Goal: Transaction & Acquisition: Purchase product/service

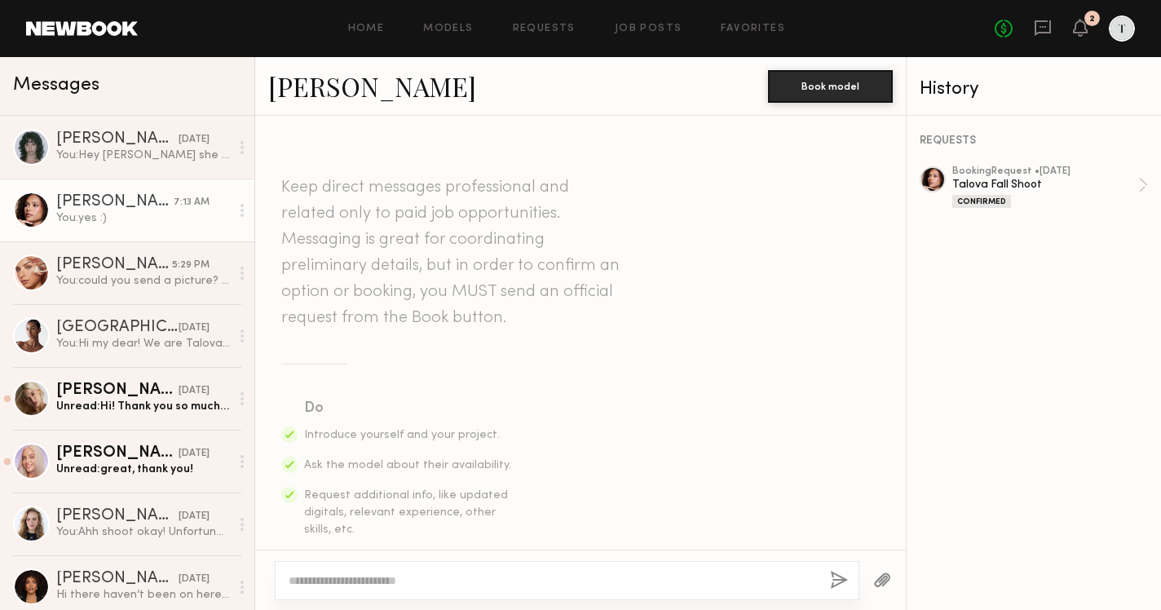
scroll to position [1571, 0]
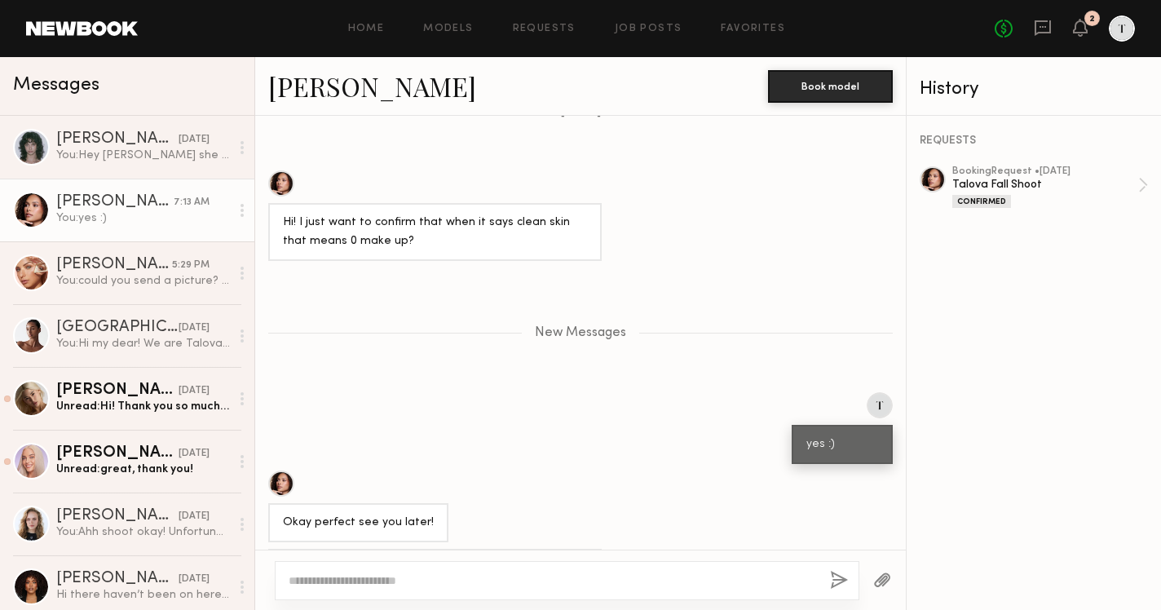
click at [403, 574] on textarea at bounding box center [553, 581] width 529 height 16
click at [289, 578] on textarea "**********" at bounding box center [553, 581] width 529 height 16
type textarea "**********"
click at [840, 582] on button "button" at bounding box center [839, 581] width 18 height 20
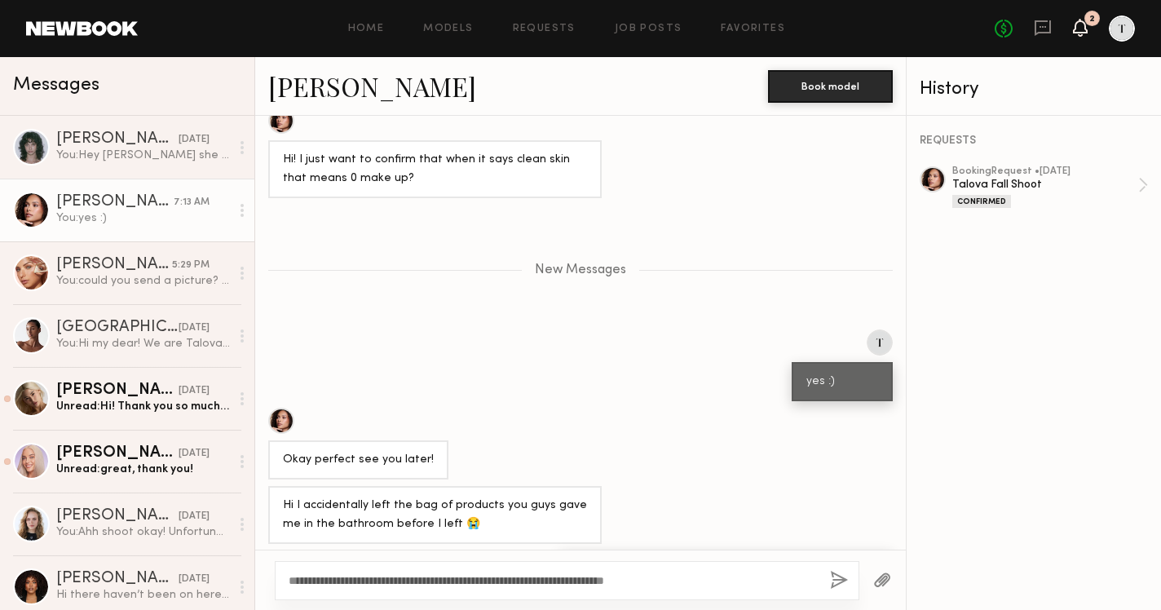
click at [1076, 31] on icon at bounding box center [1080, 26] width 13 height 11
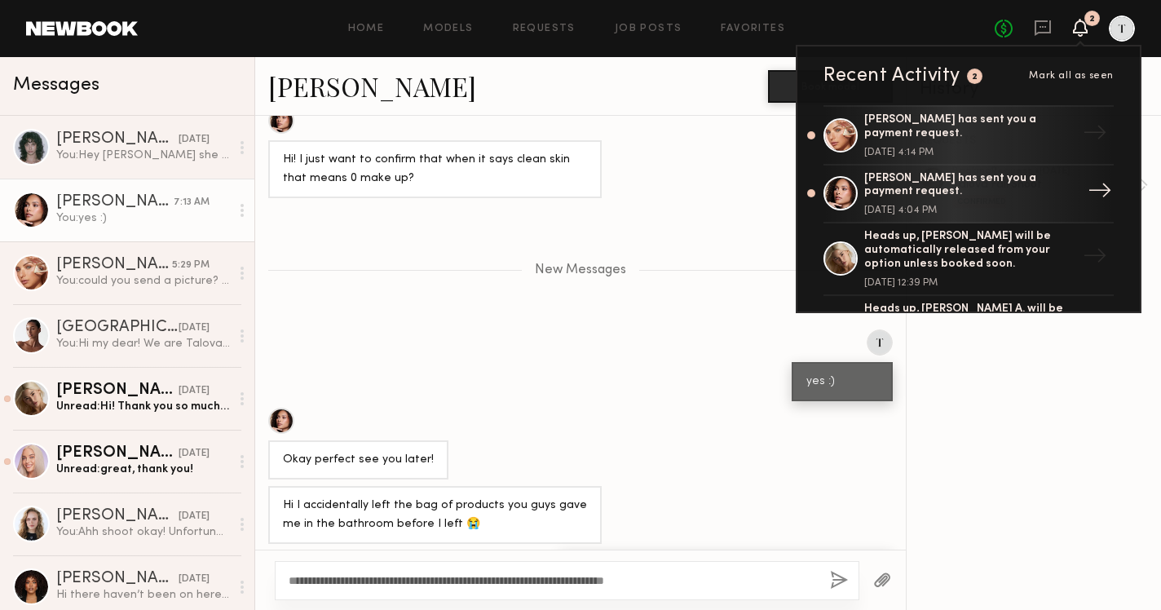
click at [952, 179] on div "Hailey B. has sent you a payment request." at bounding box center [971, 186] width 212 height 28
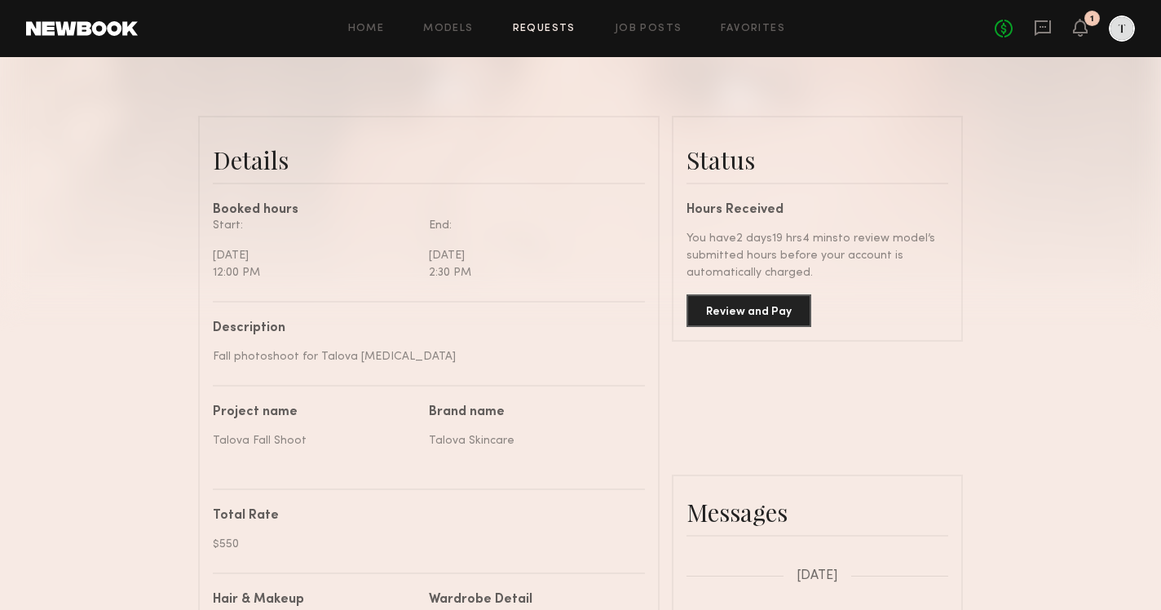
scroll to position [355, 0]
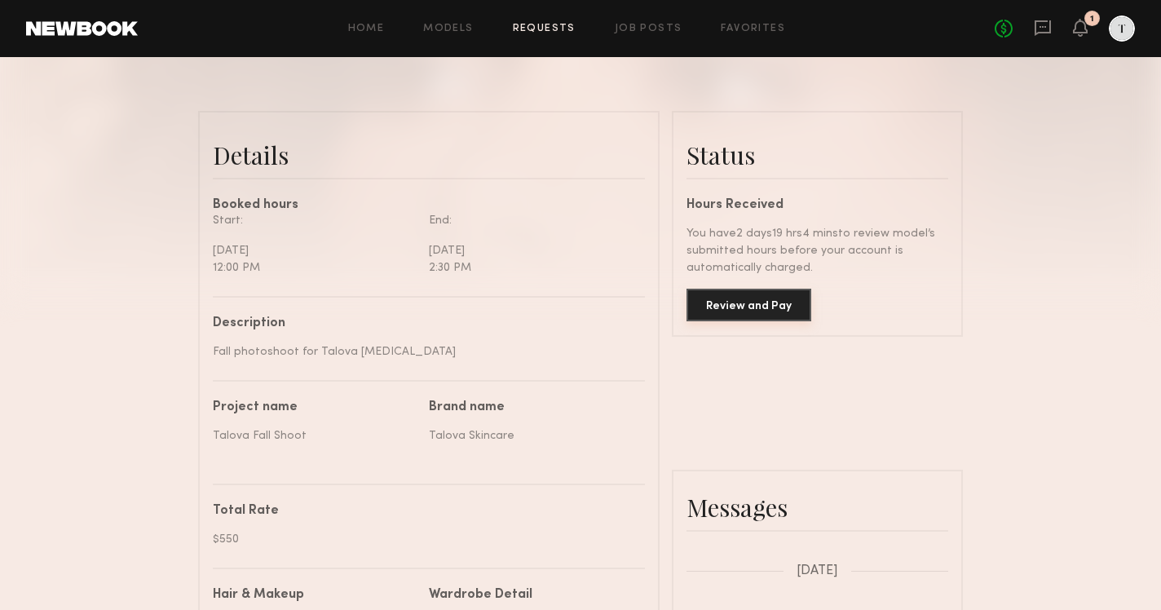
click at [754, 302] on button "Review and Pay" at bounding box center [749, 305] width 125 height 33
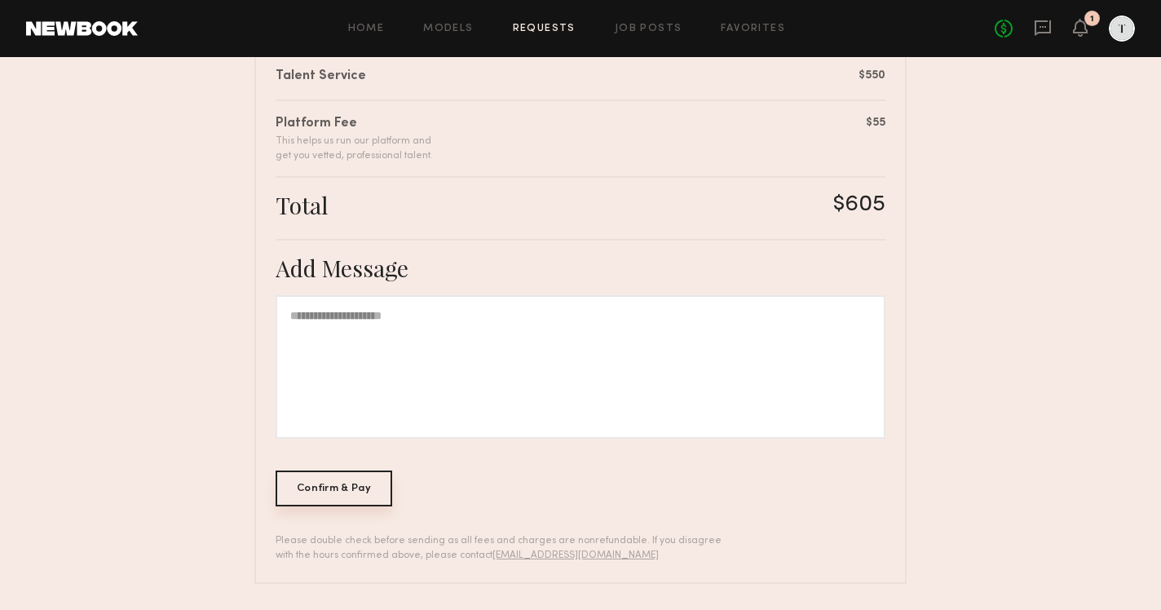
scroll to position [431, 0]
click at [322, 498] on div "Confirm & Pay" at bounding box center [334, 489] width 117 height 36
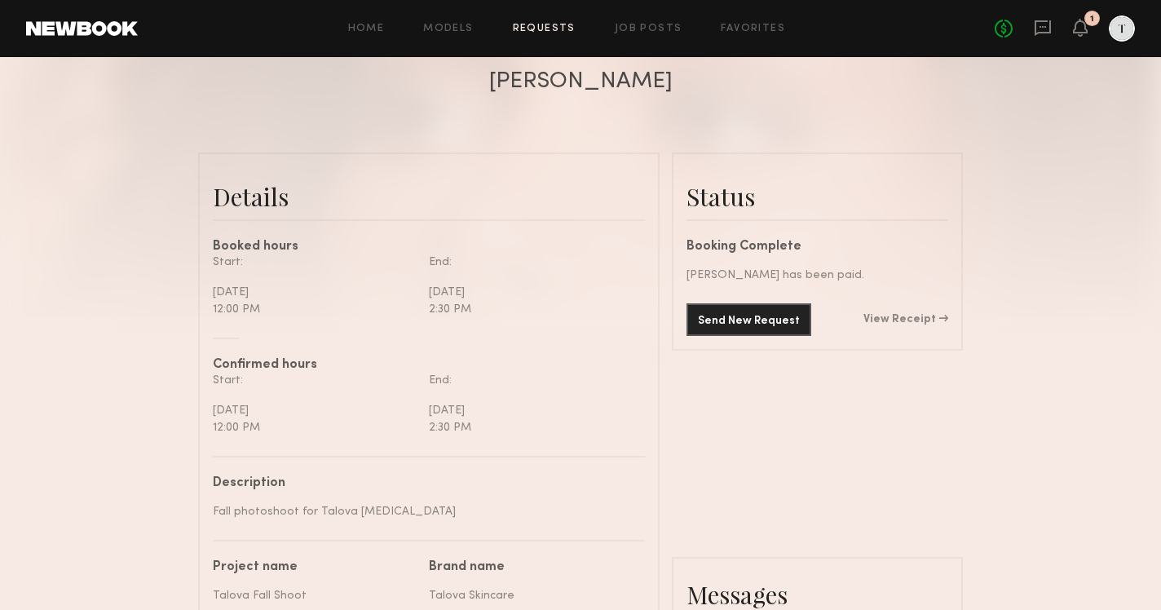
scroll to position [12, 0]
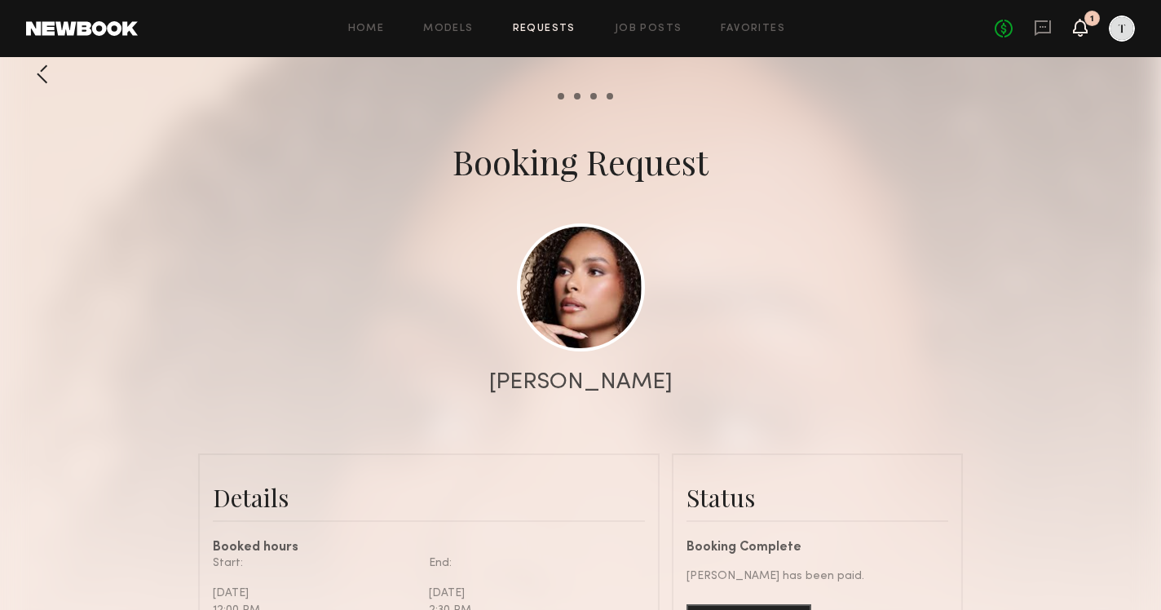
click at [1086, 27] on icon at bounding box center [1080, 26] width 13 height 11
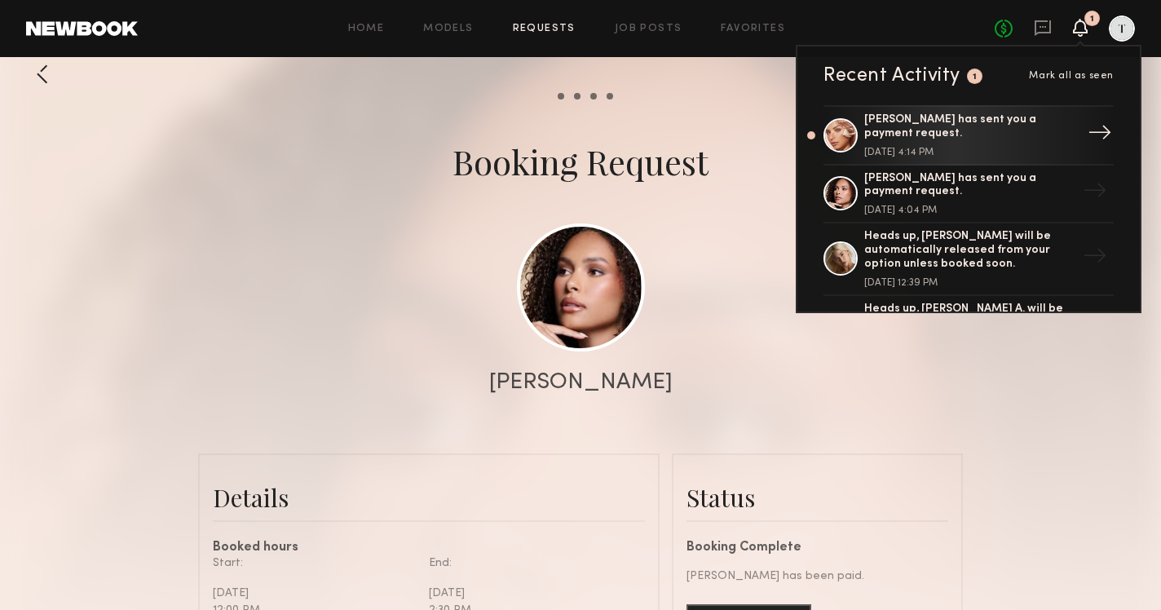
click at [982, 126] on div "Madison T. has sent you a payment request." at bounding box center [971, 127] width 212 height 28
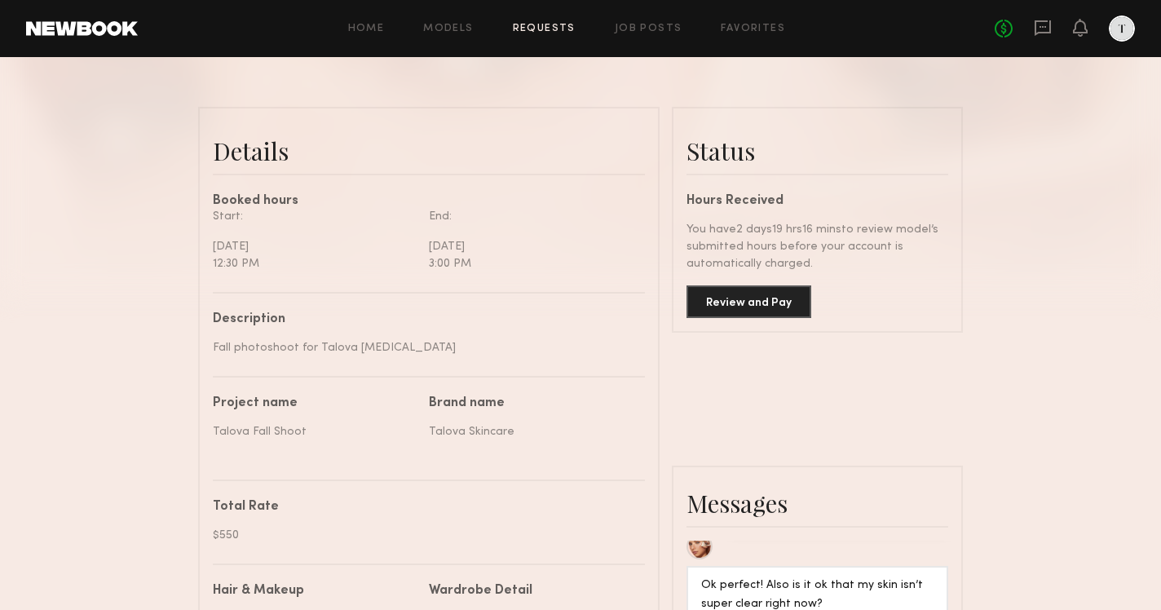
scroll to position [389, 0]
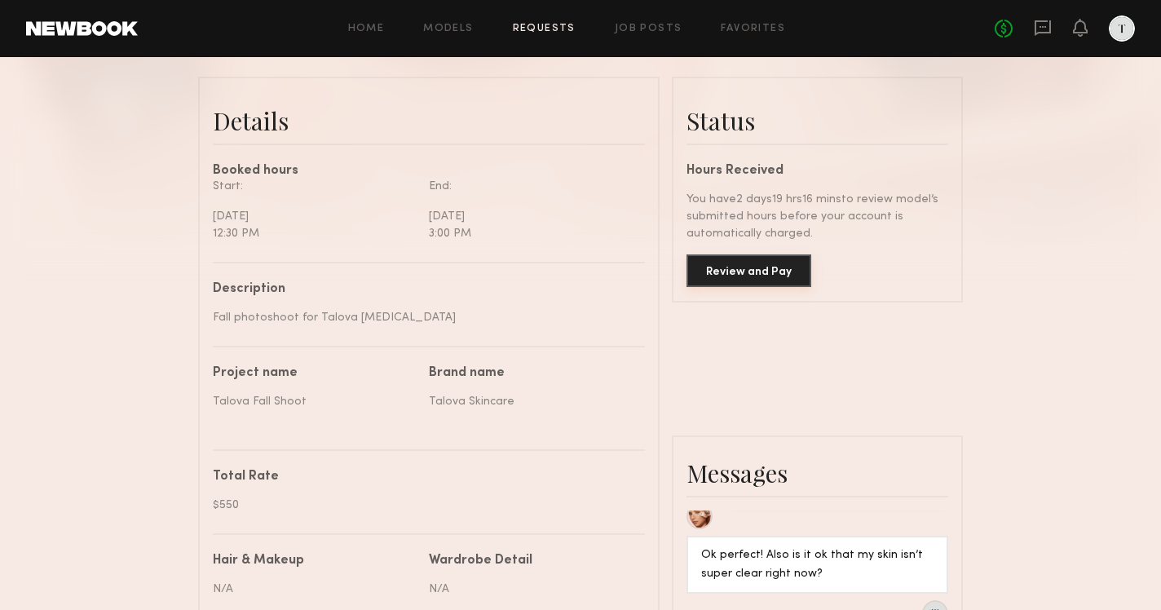
click at [771, 263] on button "Review and Pay" at bounding box center [749, 270] width 125 height 33
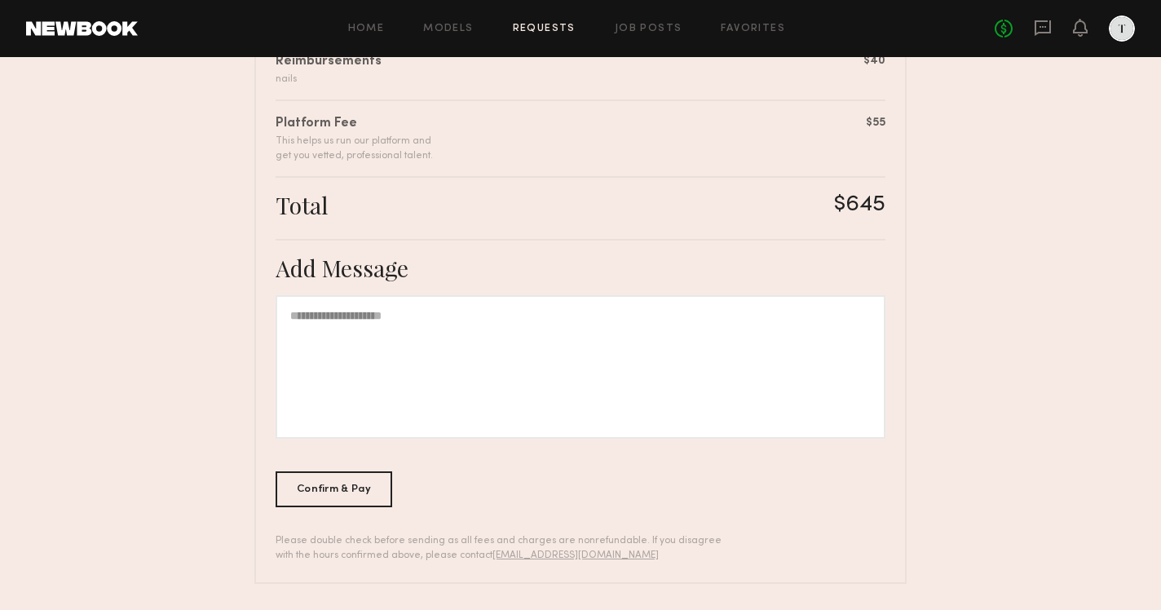
scroll to position [493, 0]
click at [352, 484] on div "Confirm & Pay" at bounding box center [334, 489] width 117 height 36
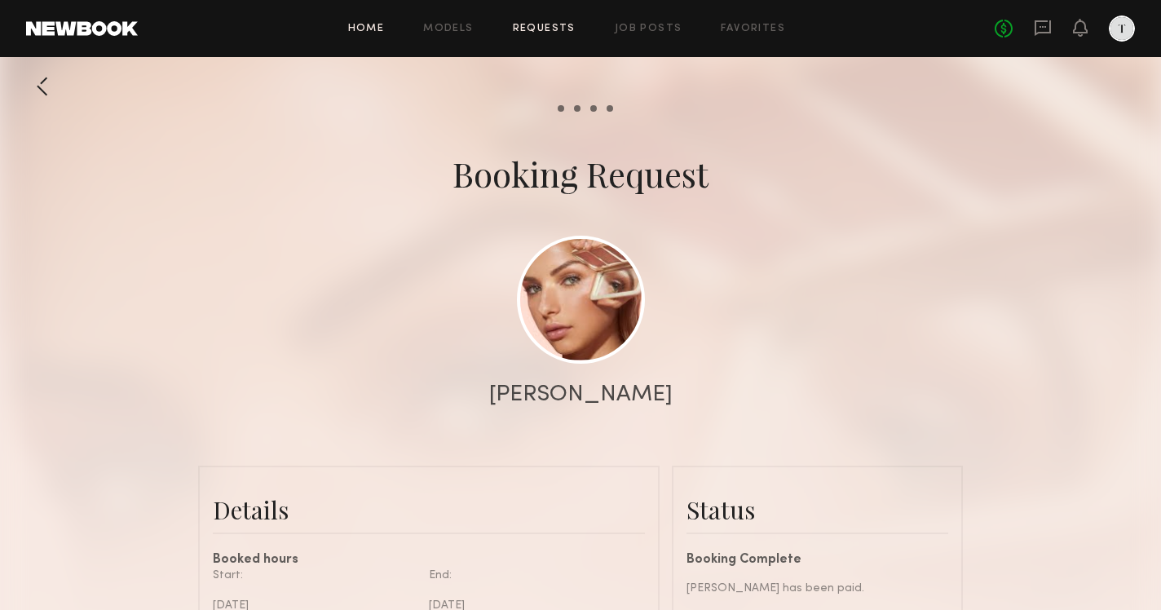
click at [356, 27] on link "Home" at bounding box center [366, 29] width 37 height 11
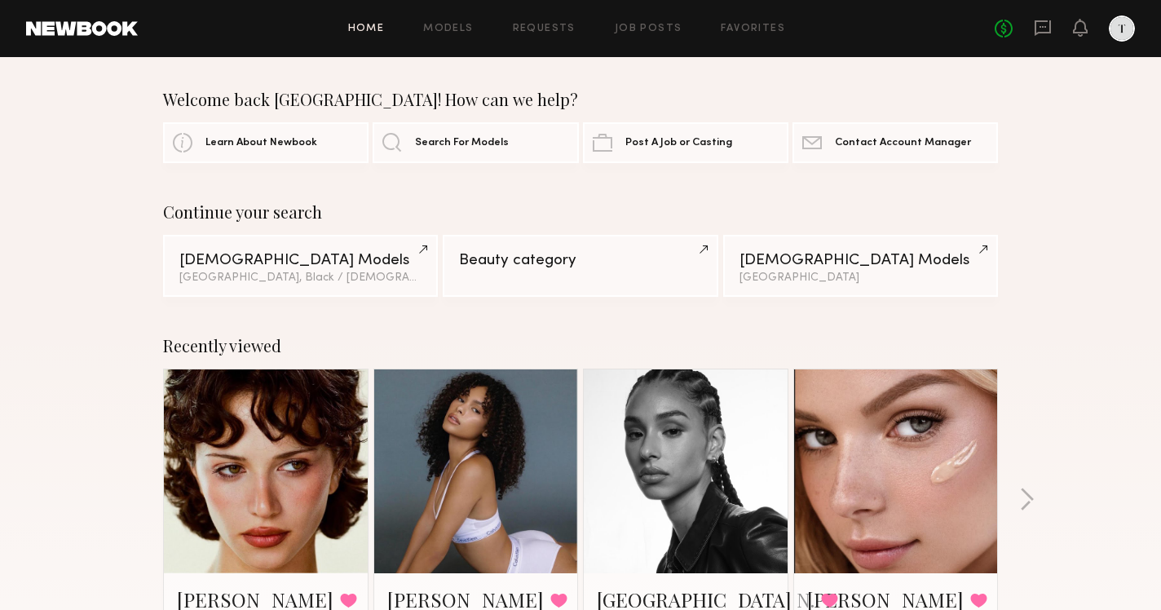
click at [878, 487] on link at bounding box center [897, 471] width 100 height 204
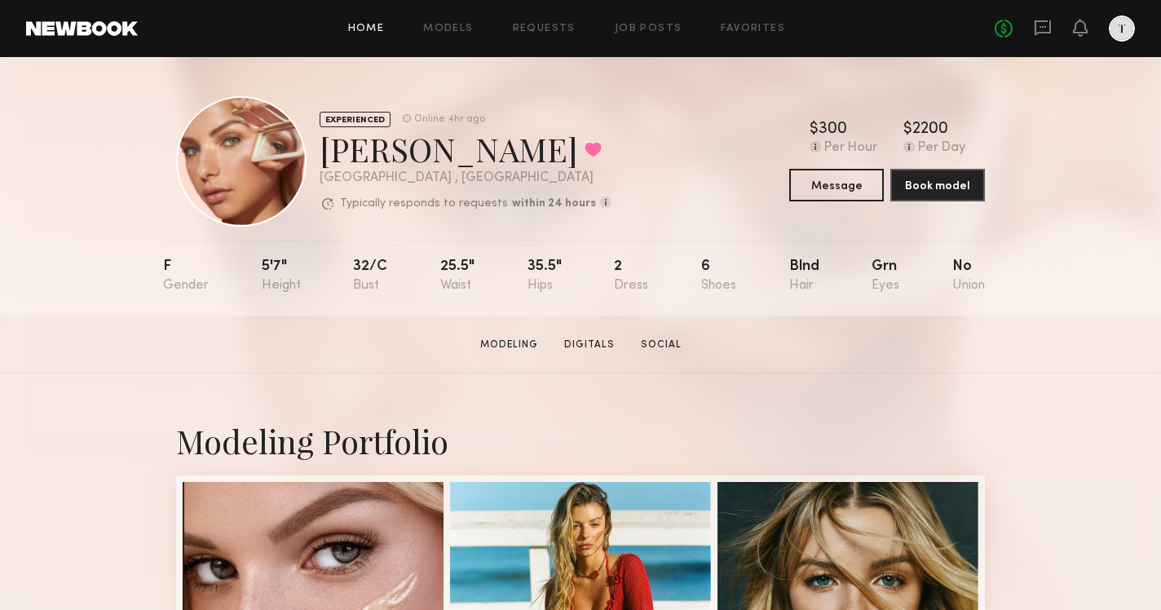
click at [378, 24] on link "Home" at bounding box center [366, 29] width 37 height 11
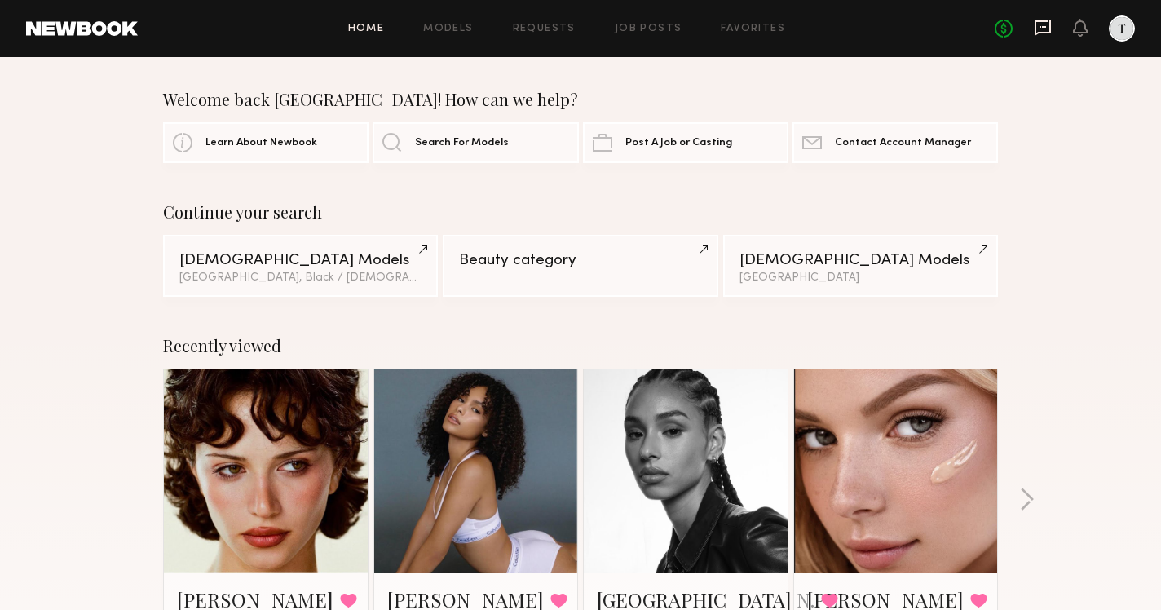
click at [1036, 29] on icon at bounding box center [1043, 27] width 16 height 15
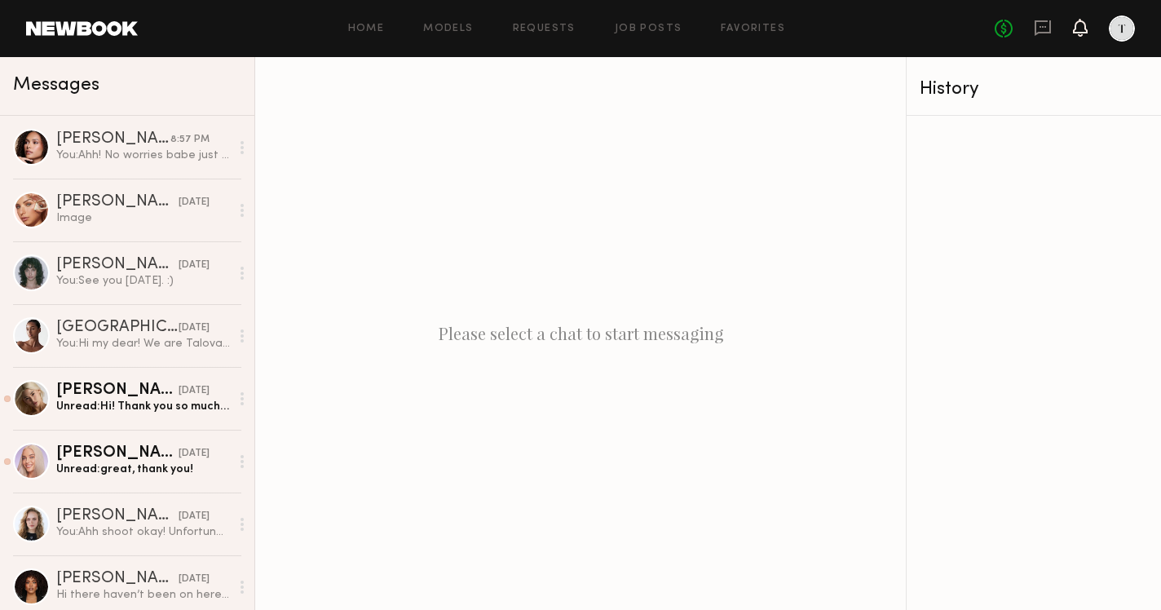
click at [1081, 24] on icon at bounding box center [1080, 26] width 13 height 11
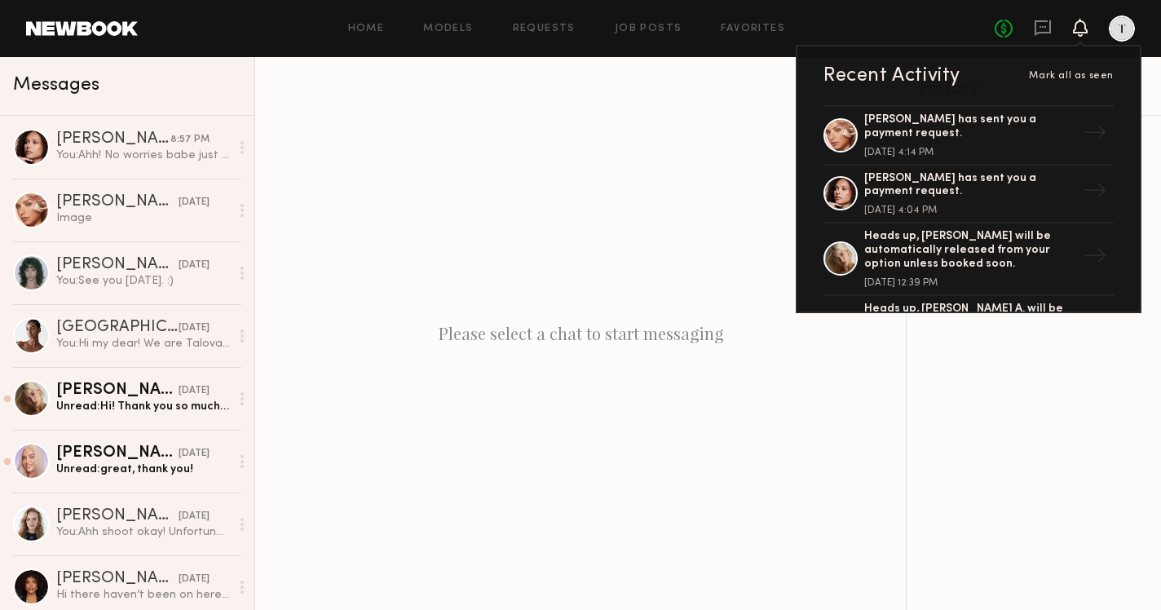
click at [1074, 20] on icon at bounding box center [1080, 28] width 15 height 18
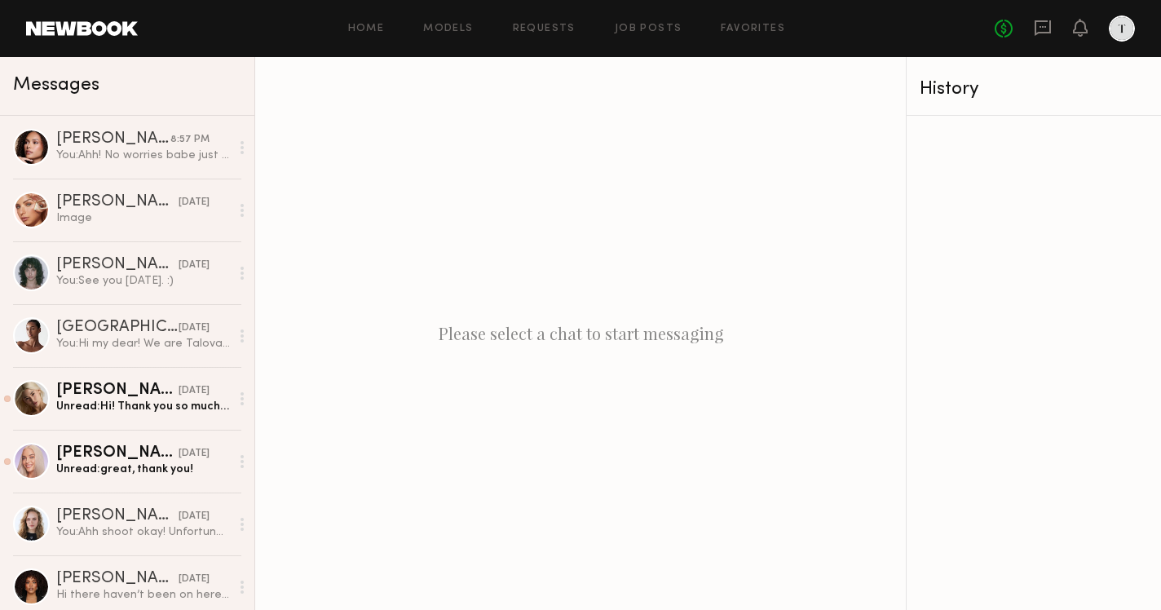
click at [347, 28] on div "Home Models Requests Job Posts Favorites Sign Out" at bounding box center [566, 29] width 857 height 11
click at [376, 27] on link "Home" at bounding box center [366, 29] width 37 height 11
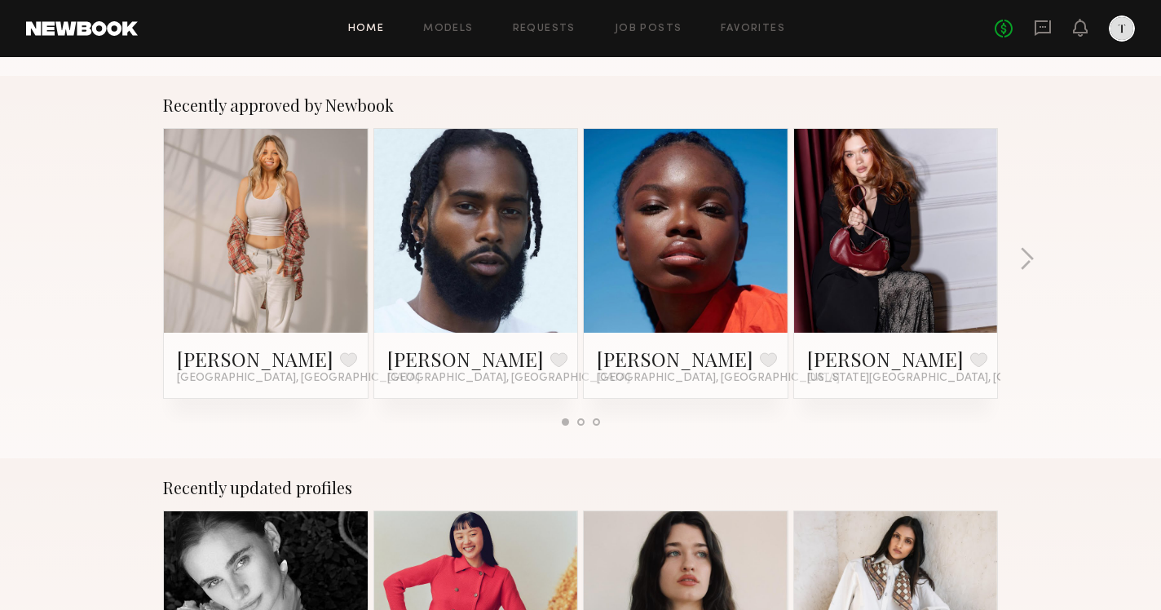
scroll to position [625, 0]
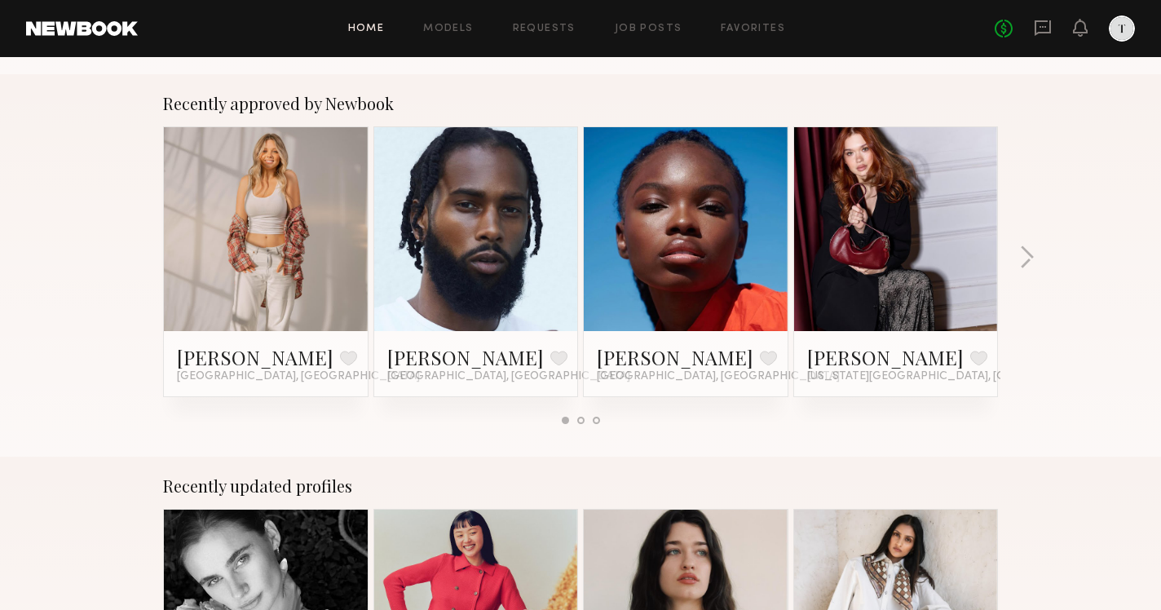
click at [924, 240] on link at bounding box center [897, 229] width 100 height 204
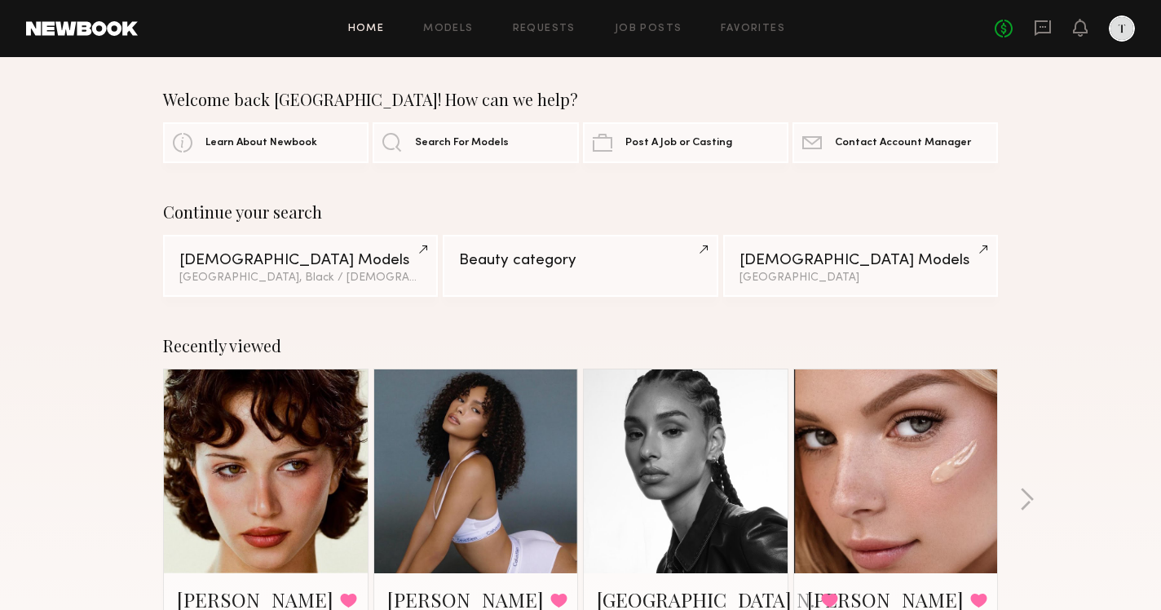
scroll to position [0, 0]
click at [370, 31] on link "Home" at bounding box center [366, 29] width 37 height 11
click at [374, 24] on link "Home" at bounding box center [366, 29] width 37 height 11
click at [645, 33] on link "Job Posts" at bounding box center [649, 29] width 68 height 11
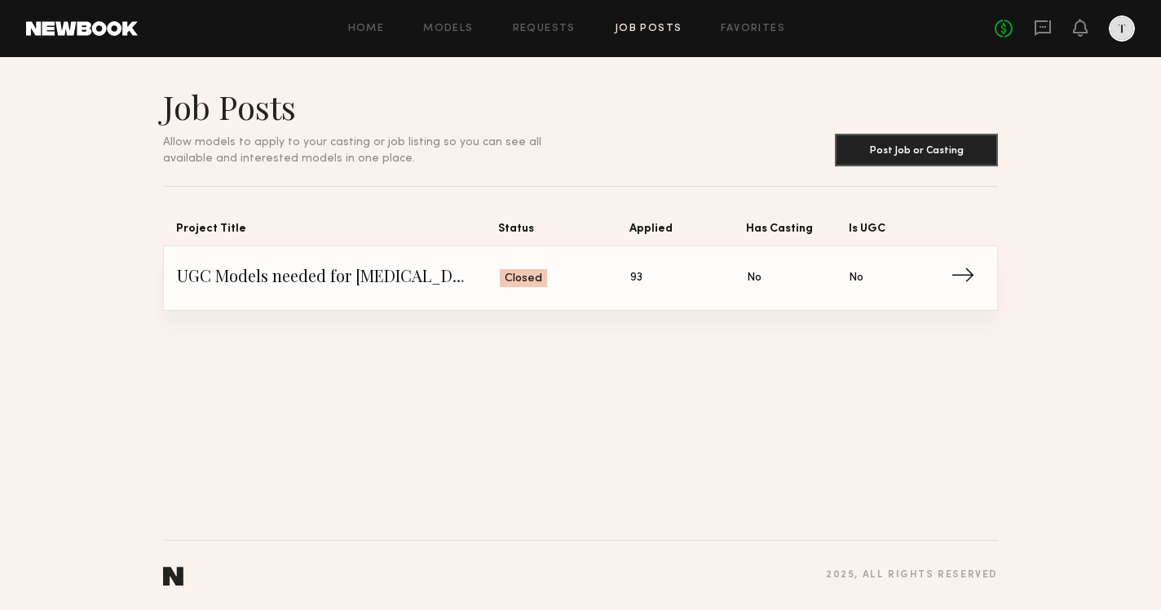
click at [1033, 29] on div "No fees up to $5,000" at bounding box center [1065, 28] width 140 height 26
click at [1043, 27] on icon at bounding box center [1043, 27] width 7 height 2
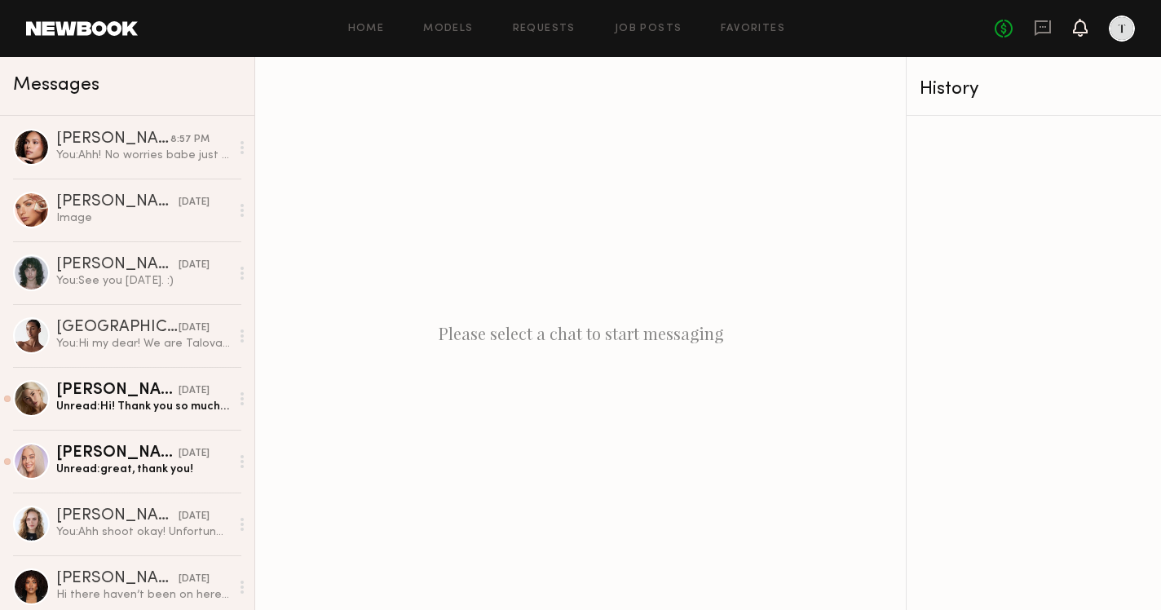
click at [1082, 29] on icon at bounding box center [1080, 26] width 13 height 11
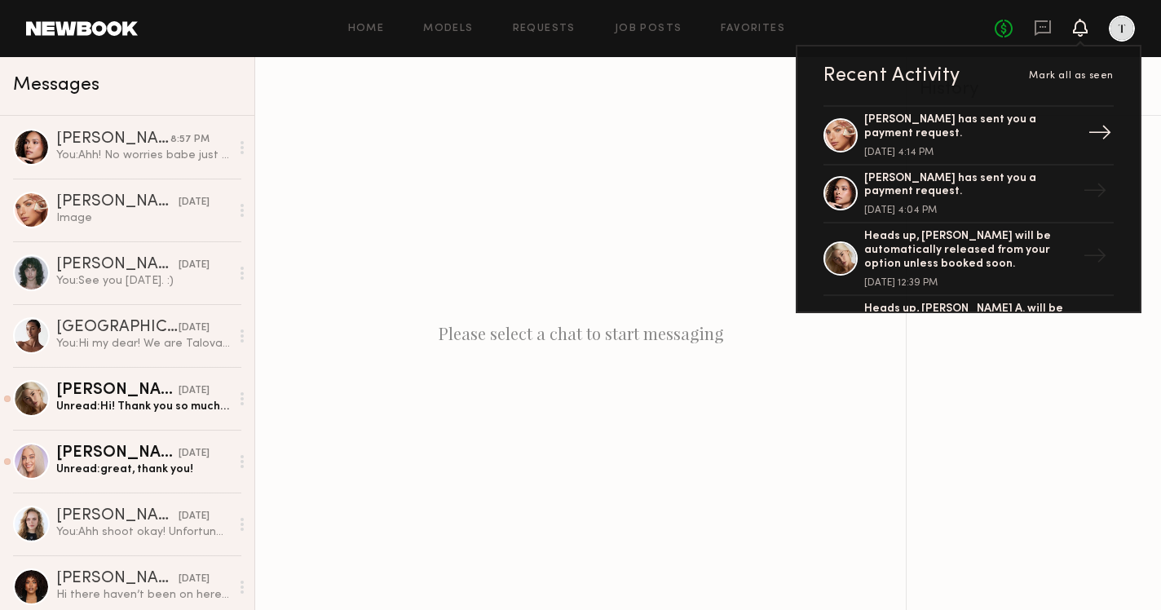
click at [953, 148] on div "August 19, 2025 @ 4:14 PM" at bounding box center [971, 153] width 212 height 10
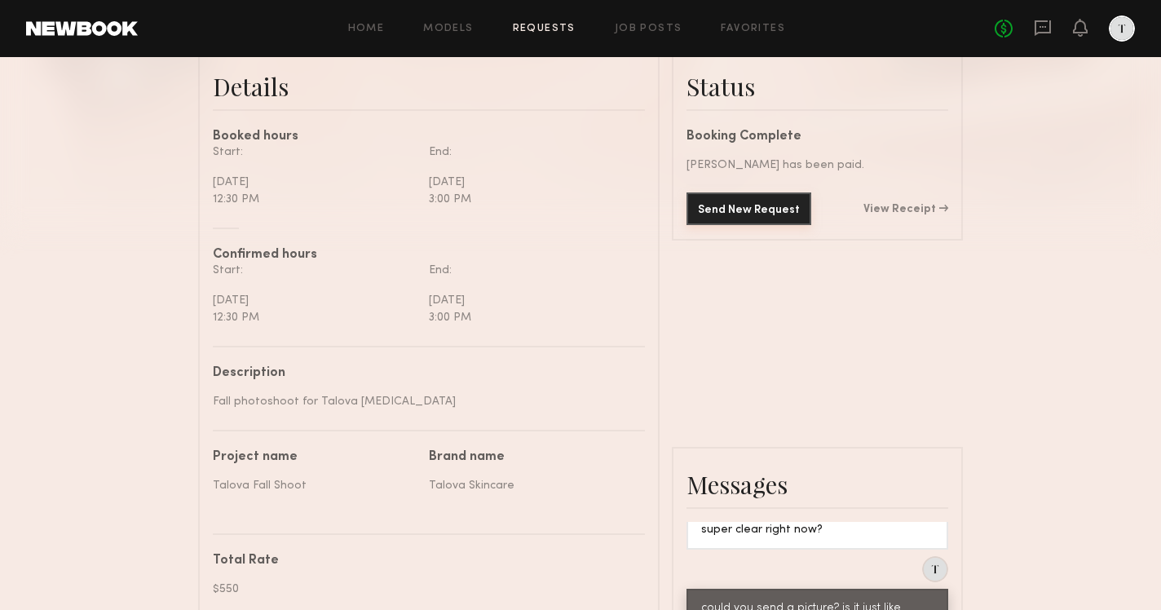
scroll to position [448, 0]
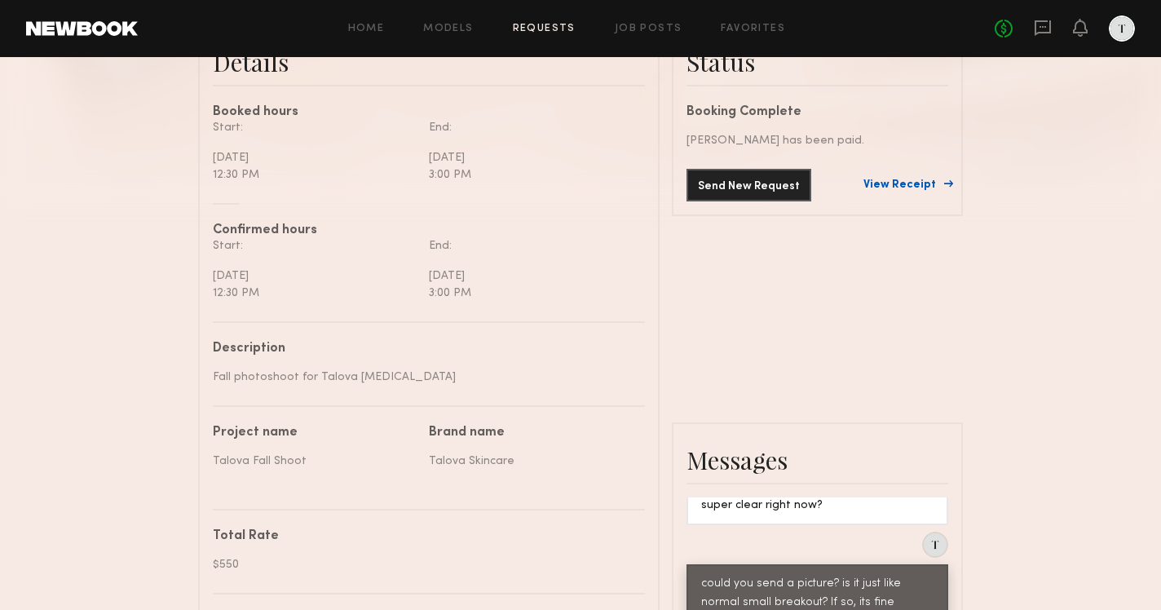
click at [912, 187] on link "View Receipt" at bounding box center [906, 184] width 85 height 11
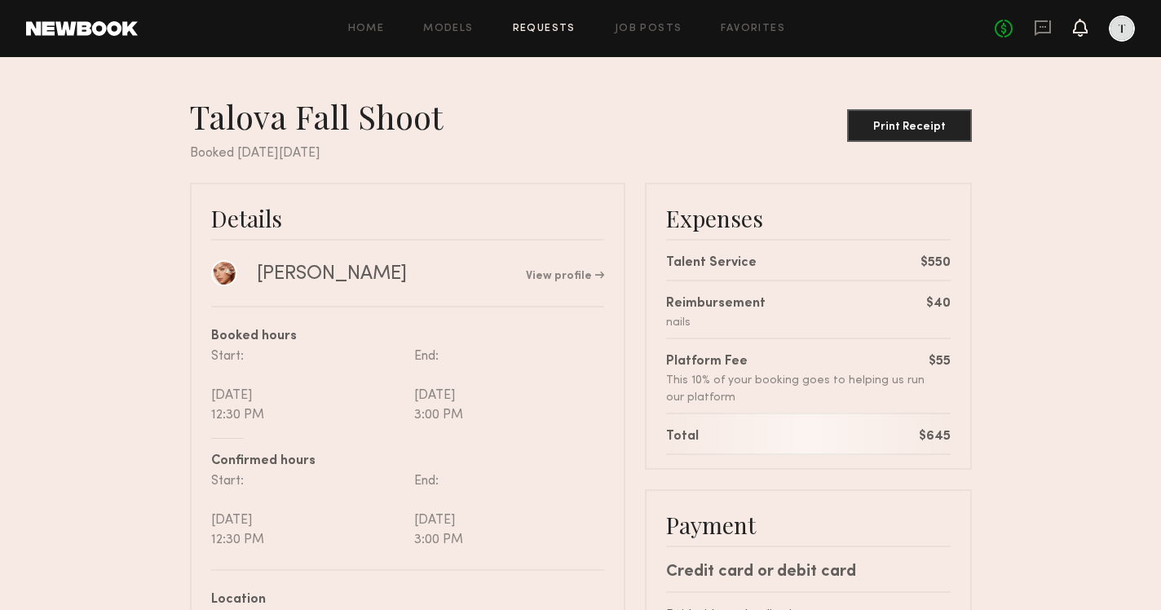
click at [1077, 31] on icon at bounding box center [1080, 26] width 13 height 11
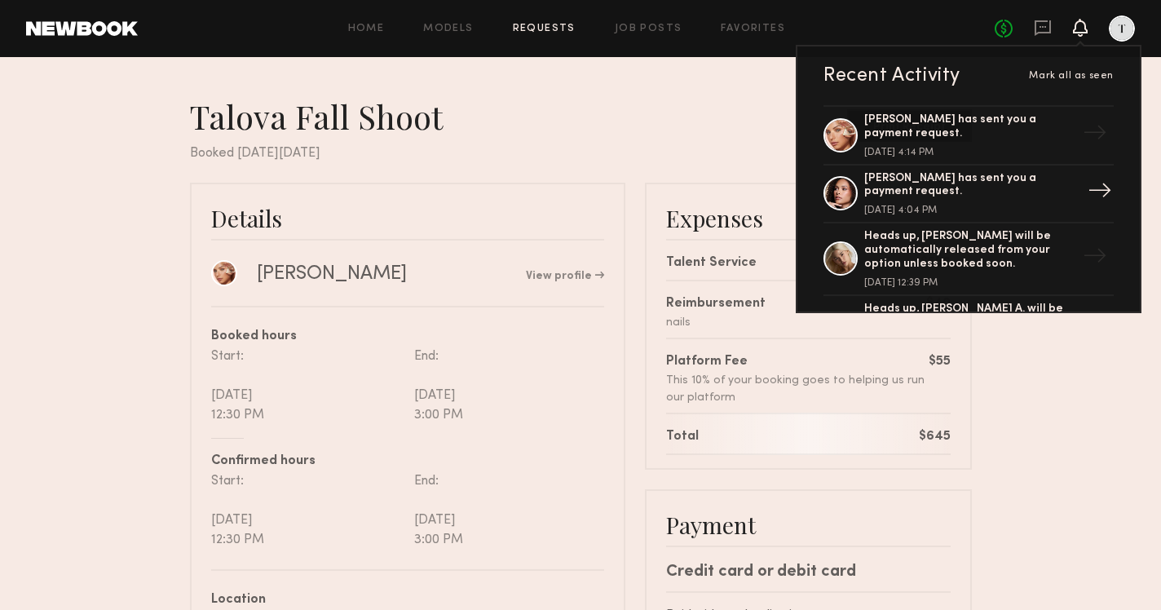
click at [953, 180] on div "Hailey B. has sent you a payment request." at bounding box center [971, 186] width 212 height 28
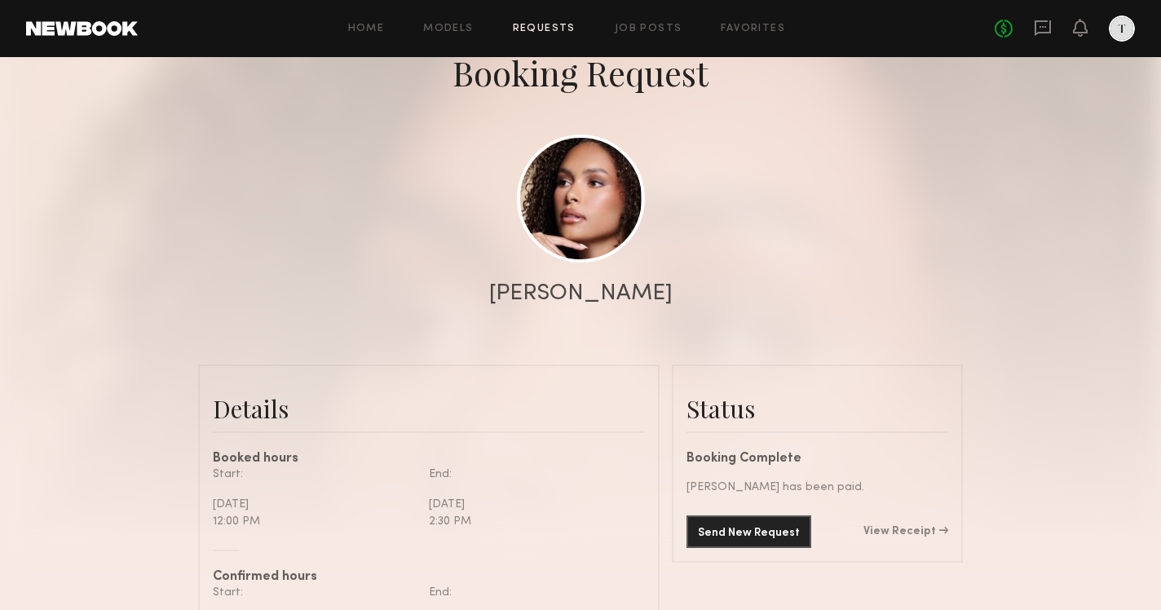
scroll to position [102, 0]
click at [907, 530] on link "View Receipt" at bounding box center [906, 530] width 85 height 11
